Goal: Connect with others: Establish contact or relationships with other users

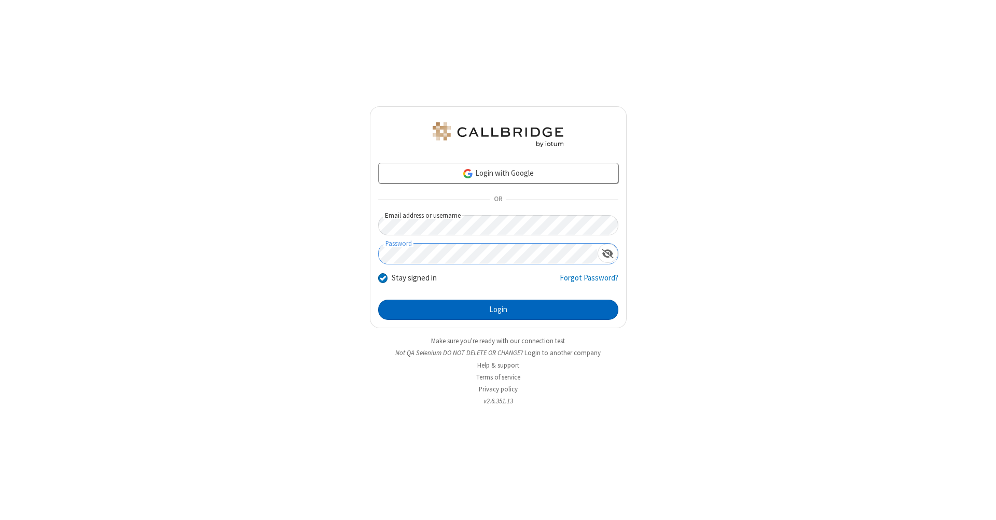
click at [498, 310] on button "Login" at bounding box center [498, 310] width 240 height 21
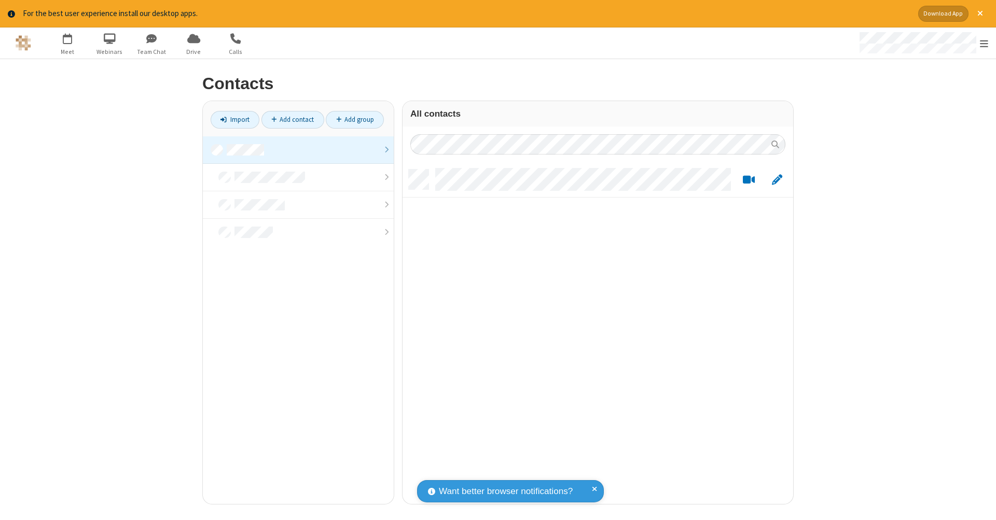
click at [298, 149] on link at bounding box center [298, 149] width 191 height 27
click at [292, 119] on link "Add contact" at bounding box center [292, 120] width 63 height 18
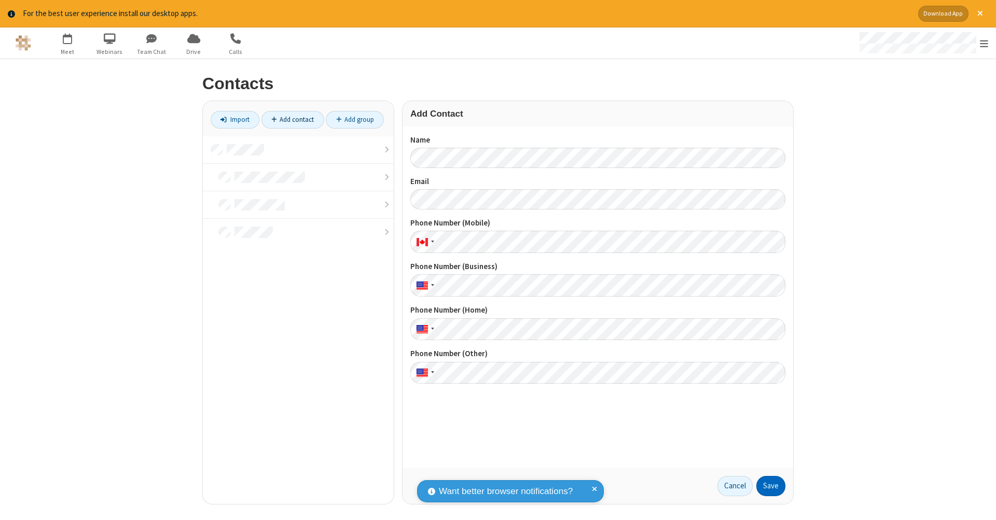
click at [771, 486] on button "Save" at bounding box center [770, 486] width 29 height 21
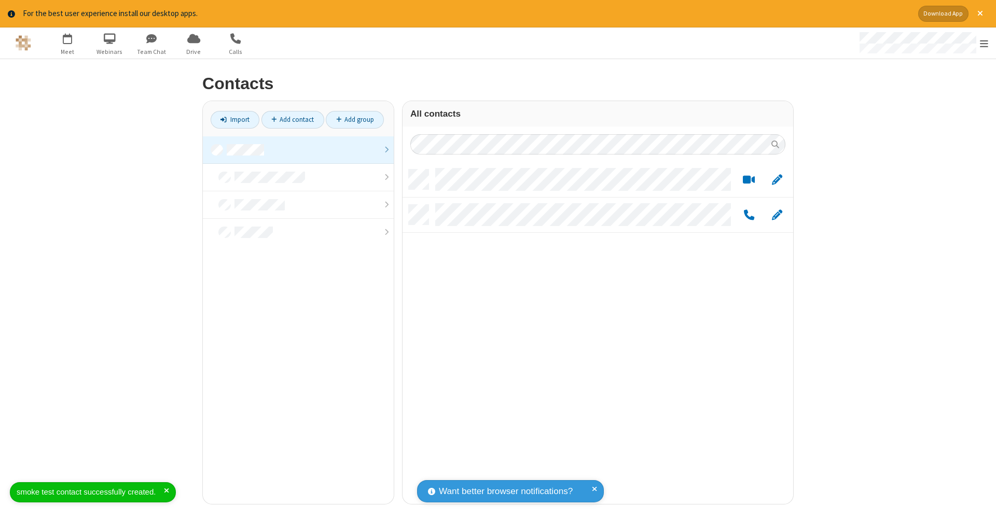
scroll to position [335, 383]
